Goal: Navigation & Orientation: Find specific page/section

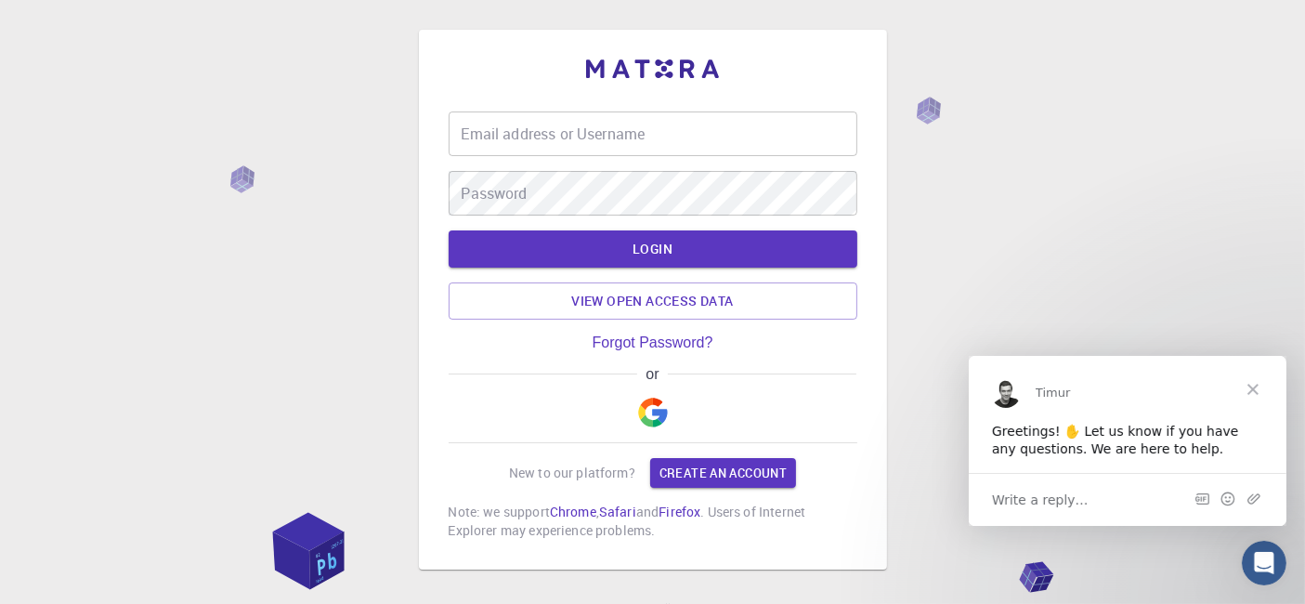
click at [1261, 389] on span "Close" at bounding box center [1252, 388] width 67 height 67
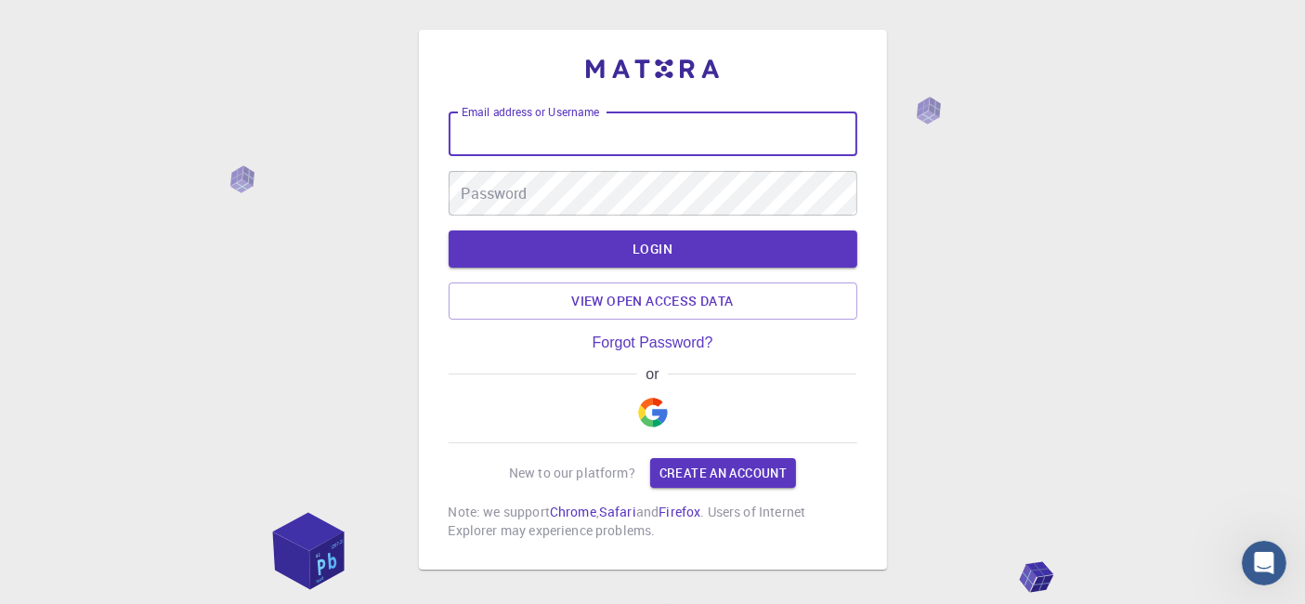
click at [621, 125] on input "Email address or Username" at bounding box center [653, 133] width 409 height 45
type input "kanrei"
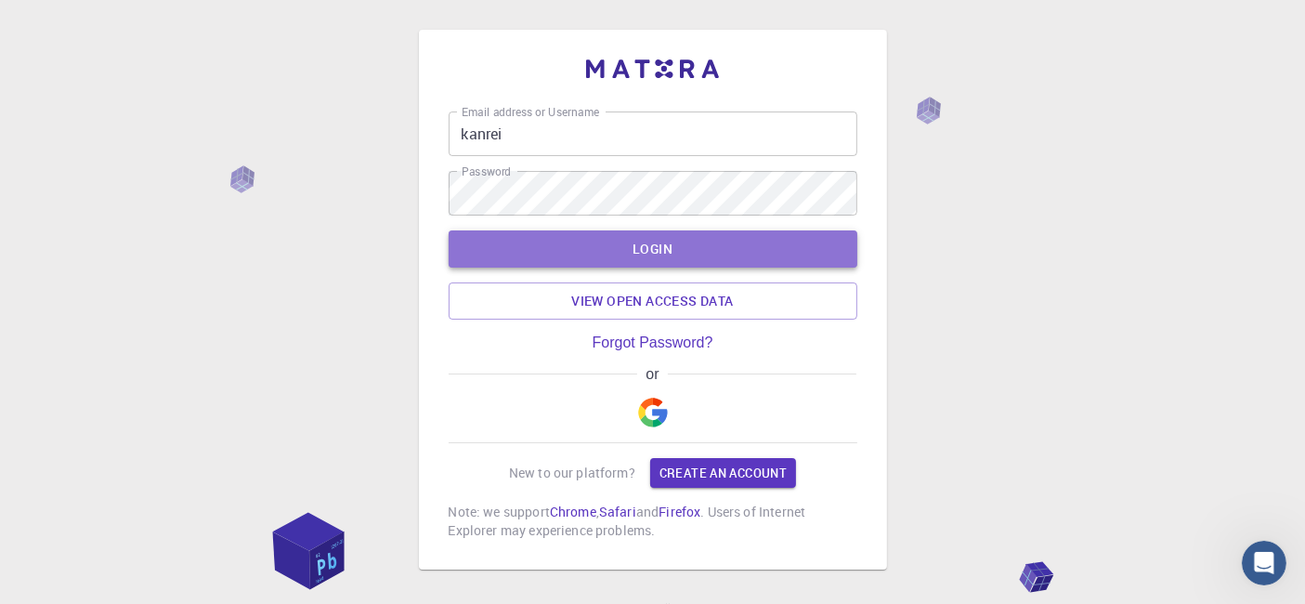
click at [727, 237] on button "LOGIN" at bounding box center [653, 248] width 409 height 37
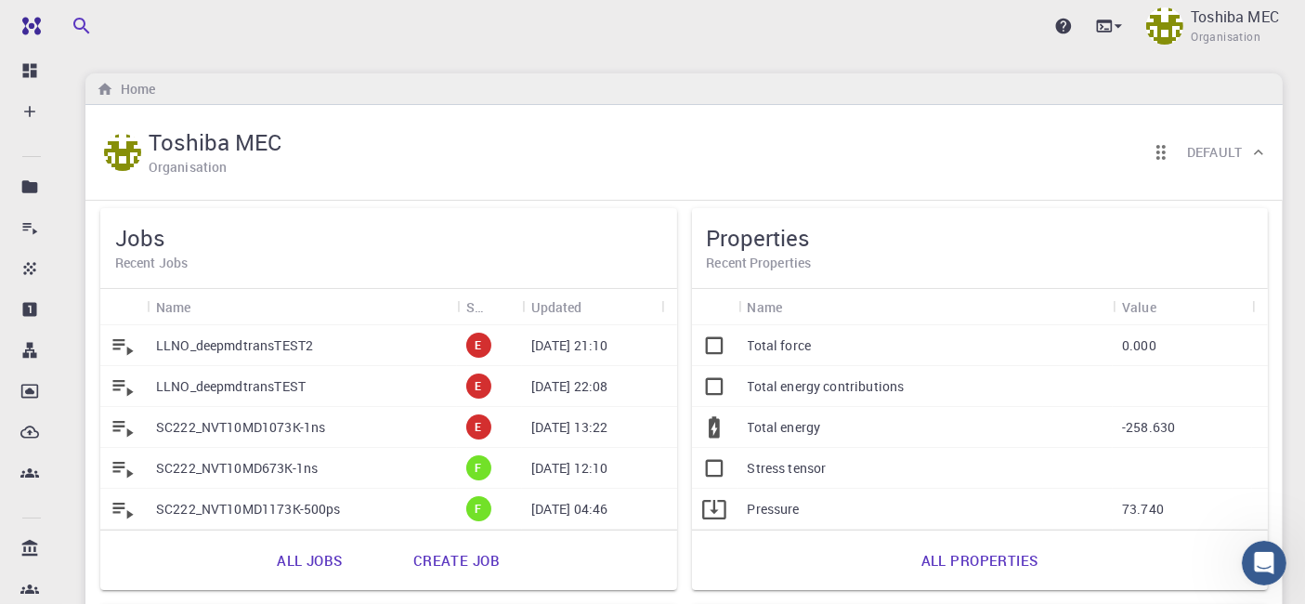
click at [336, 563] on link "All jobs" at bounding box center [309, 560] width 106 height 45
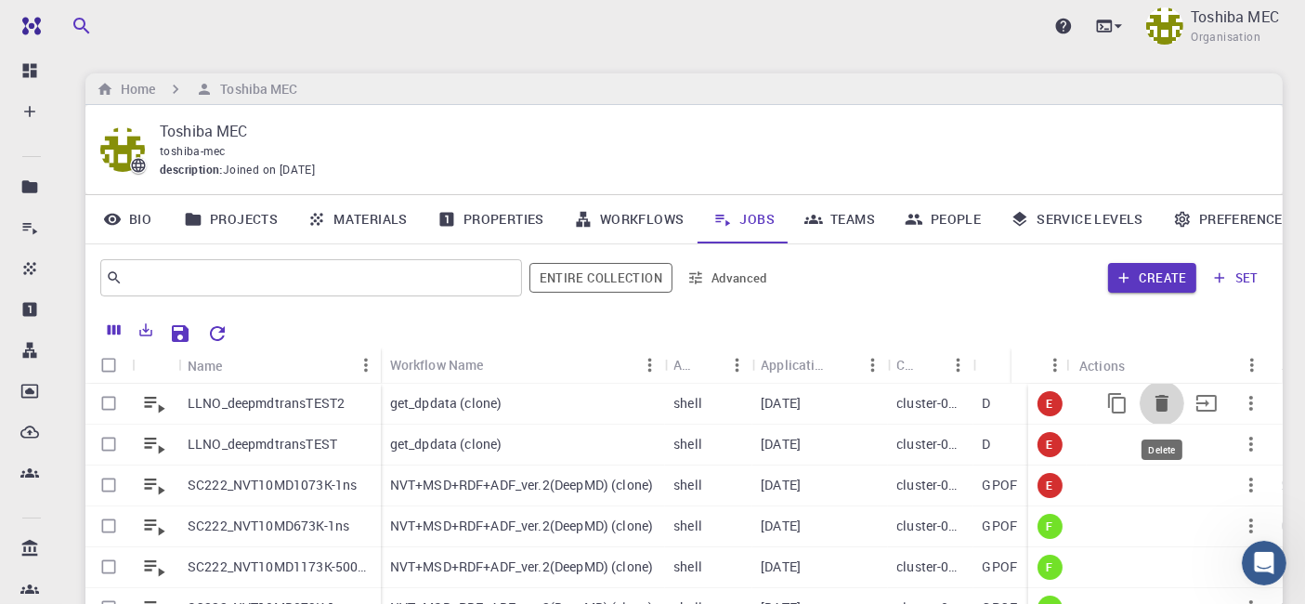
click at [1156, 408] on icon "Delete" at bounding box center [1162, 403] width 13 height 17
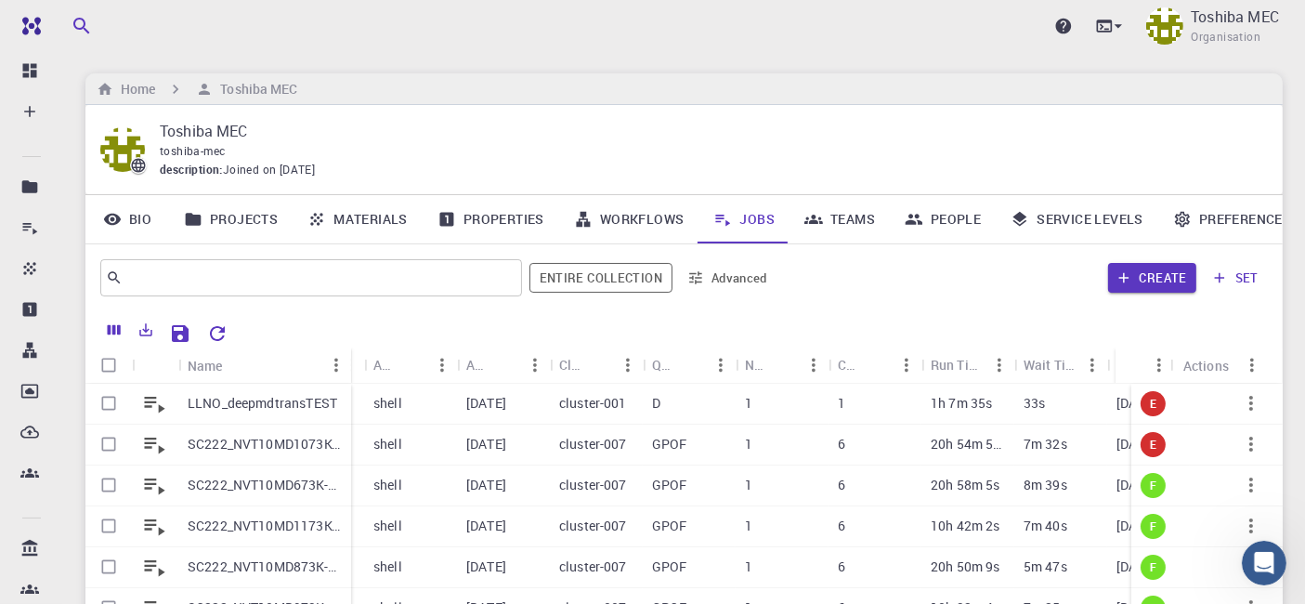
drag, startPoint x: 269, startPoint y: 365, endPoint x: 342, endPoint y: 230, distance: 152.9
click at [350, 358] on div "Name" at bounding box center [353, 365] width 19 height 36
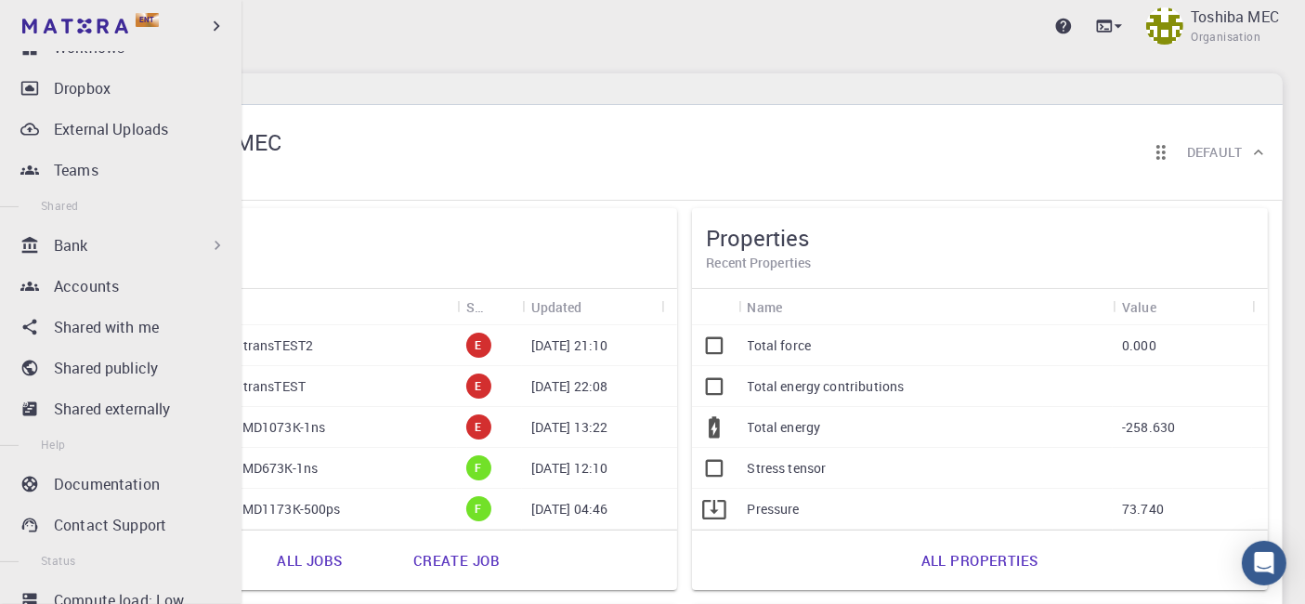
scroll to position [360, 0]
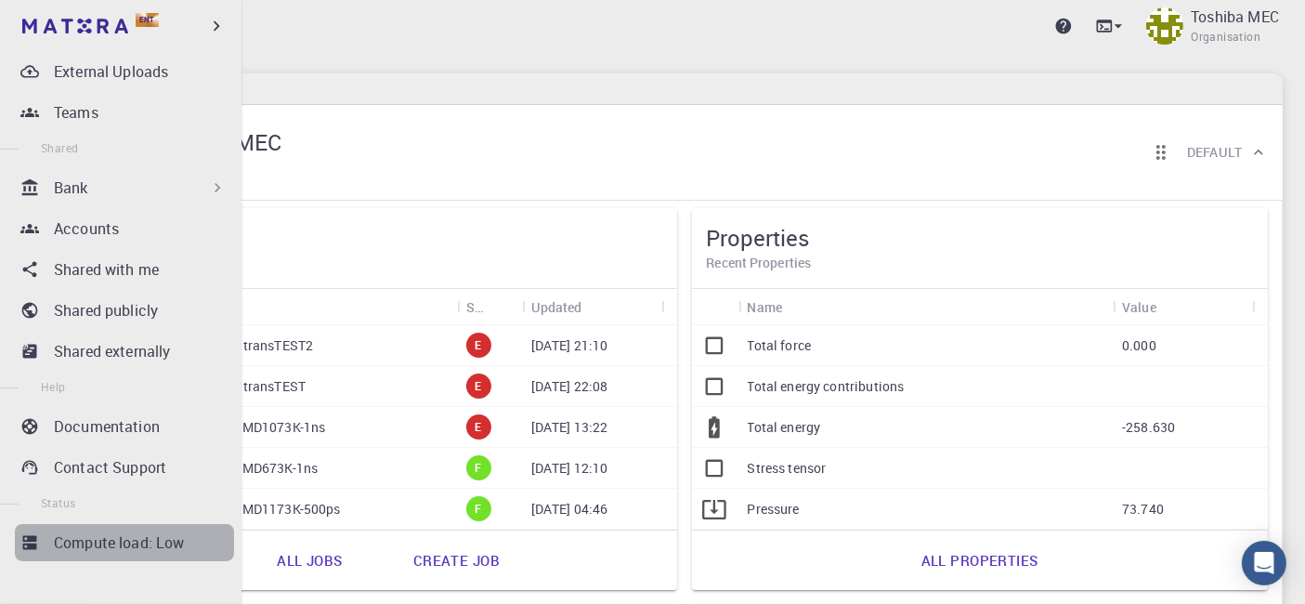
click at [135, 548] on p "Compute load: Low" at bounding box center [119, 542] width 131 height 22
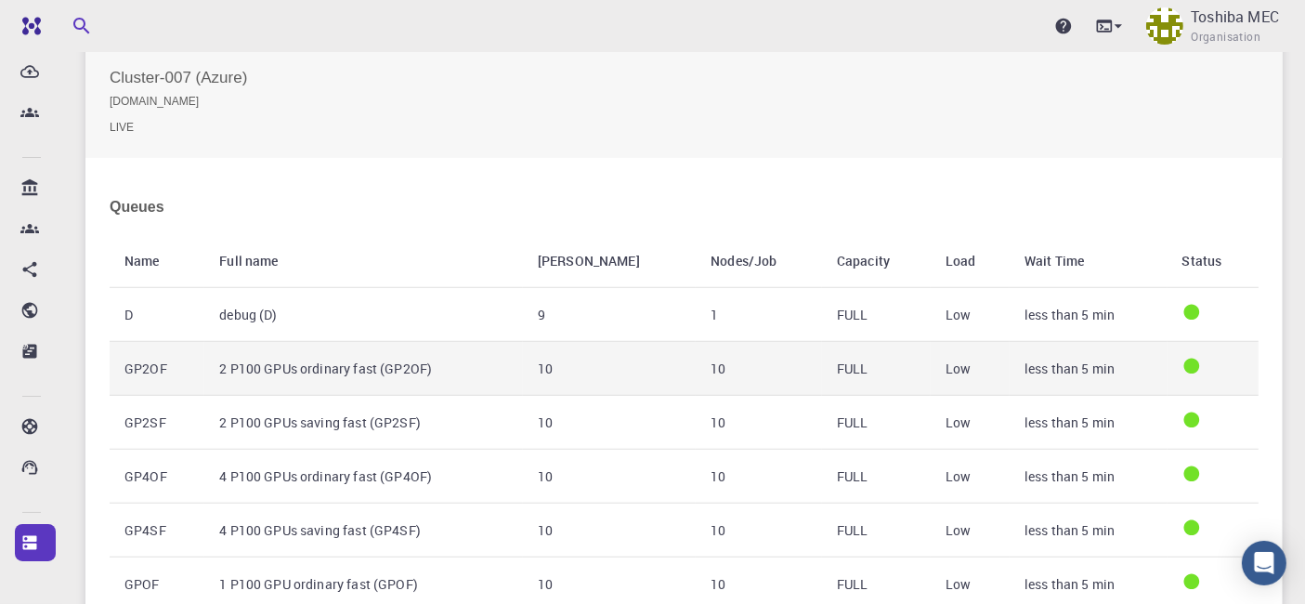
scroll to position [1420, 0]
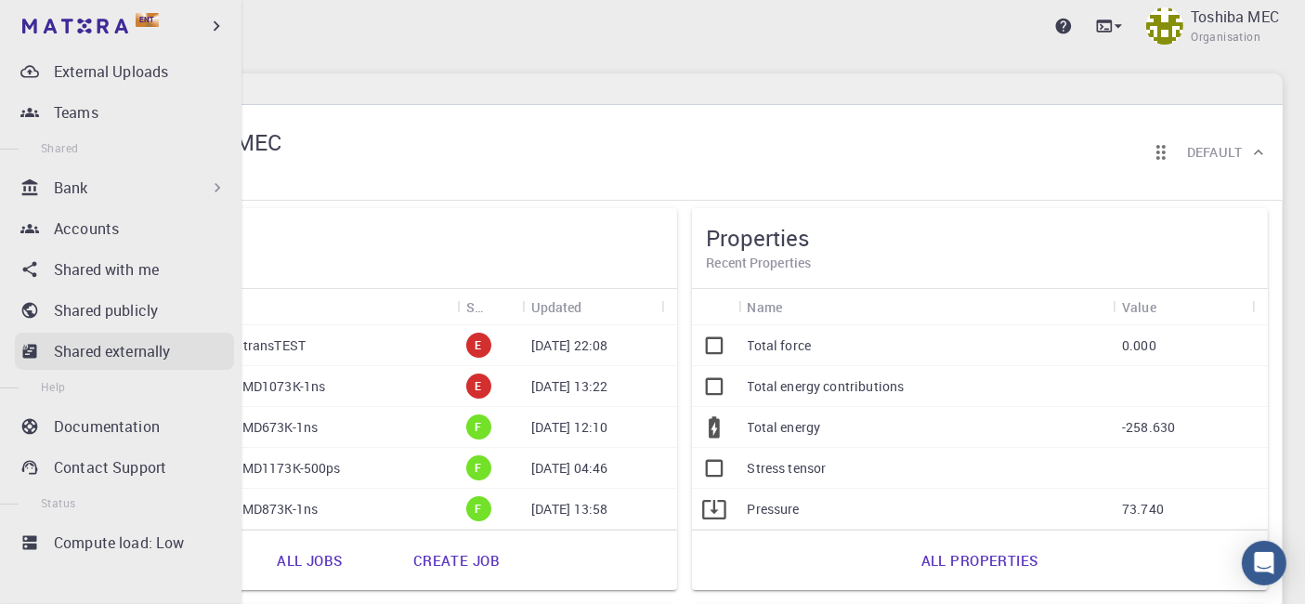
scroll to position [257, 0]
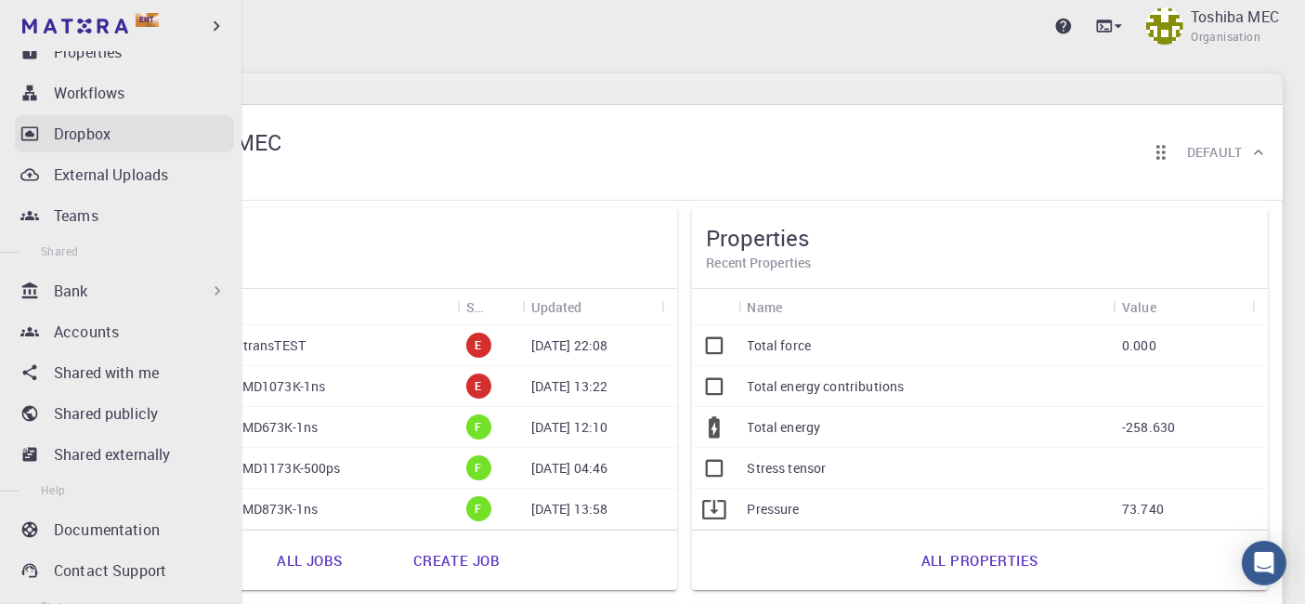
click at [74, 137] on p "Dropbox" at bounding box center [82, 134] width 57 height 22
